Goal: Task Accomplishment & Management: Use online tool/utility

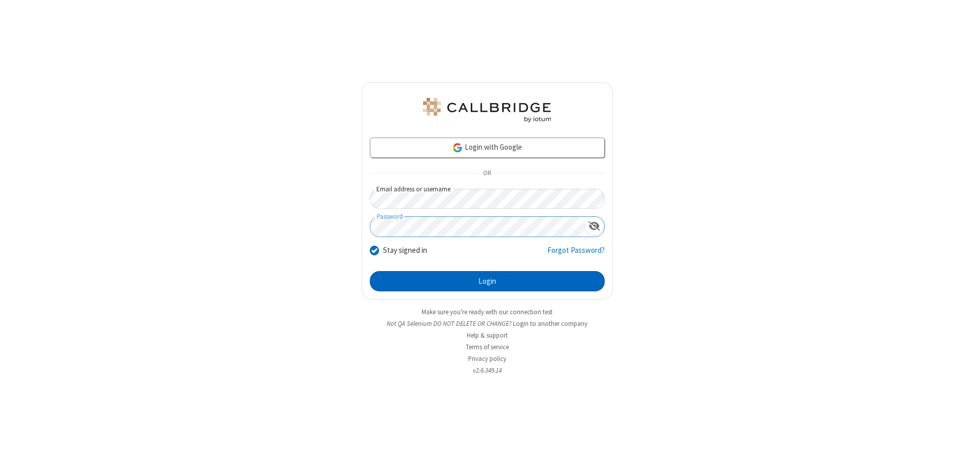
click at [487, 281] on button "Login" at bounding box center [487, 281] width 235 height 20
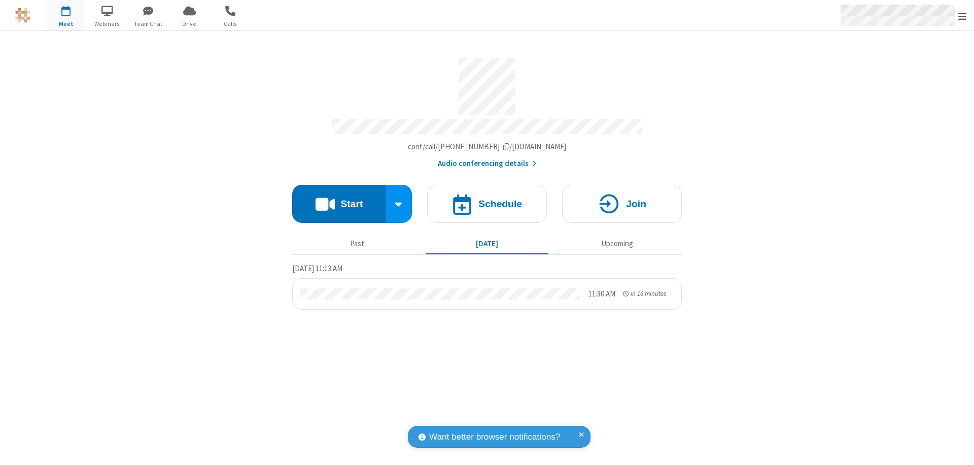
click at [962, 16] on span "Open menu" at bounding box center [962, 16] width 8 height 10
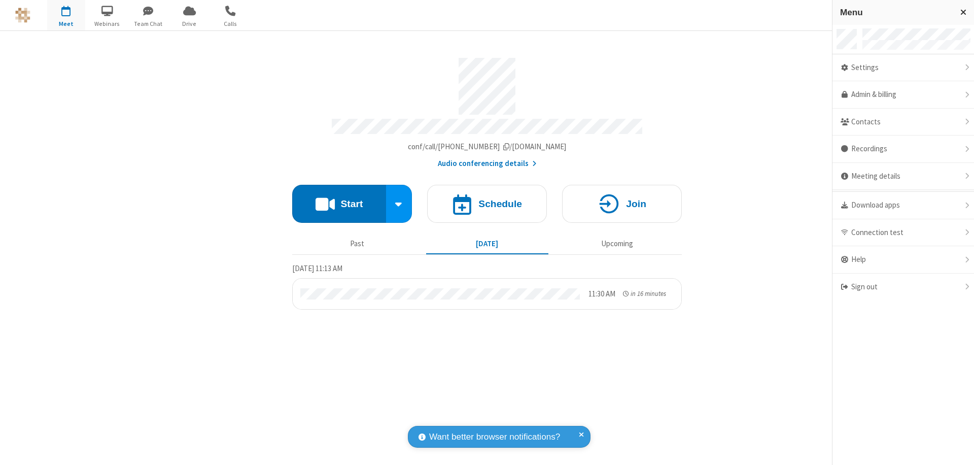
click at [189, 23] on span "Drive" at bounding box center [189, 23] width 38 height 9
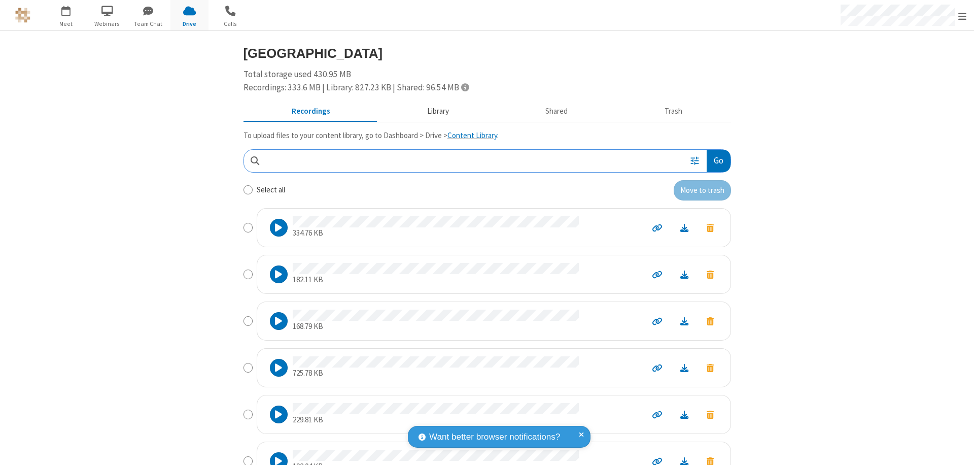
click at [433, 111] on button "Library" at bounding box center [437, 111] width 119 height 19
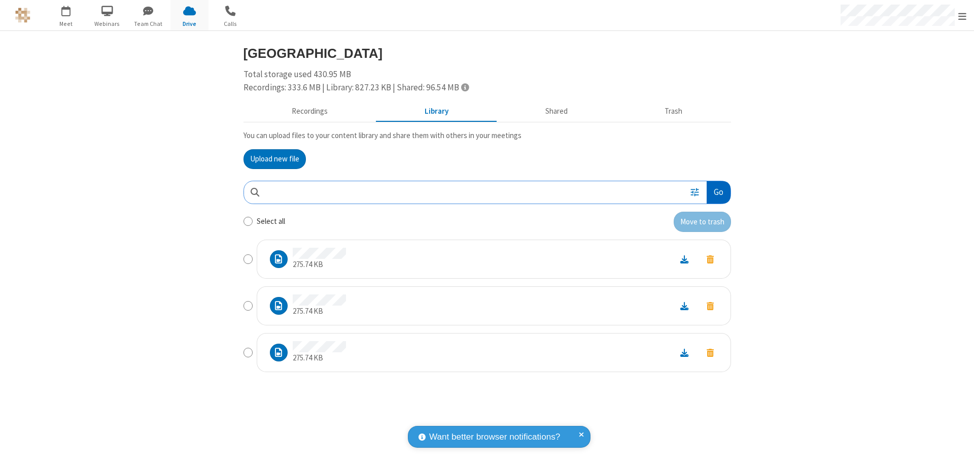
click at [718, 192] on button "Go" at bounding box center [718, 192] width 23 height 23
click at [274, 159] on button "Upload new file" at bounding box center [274, 159] width 62 height 20
